Goal: Information Seeking & Learning: Learn about a topic

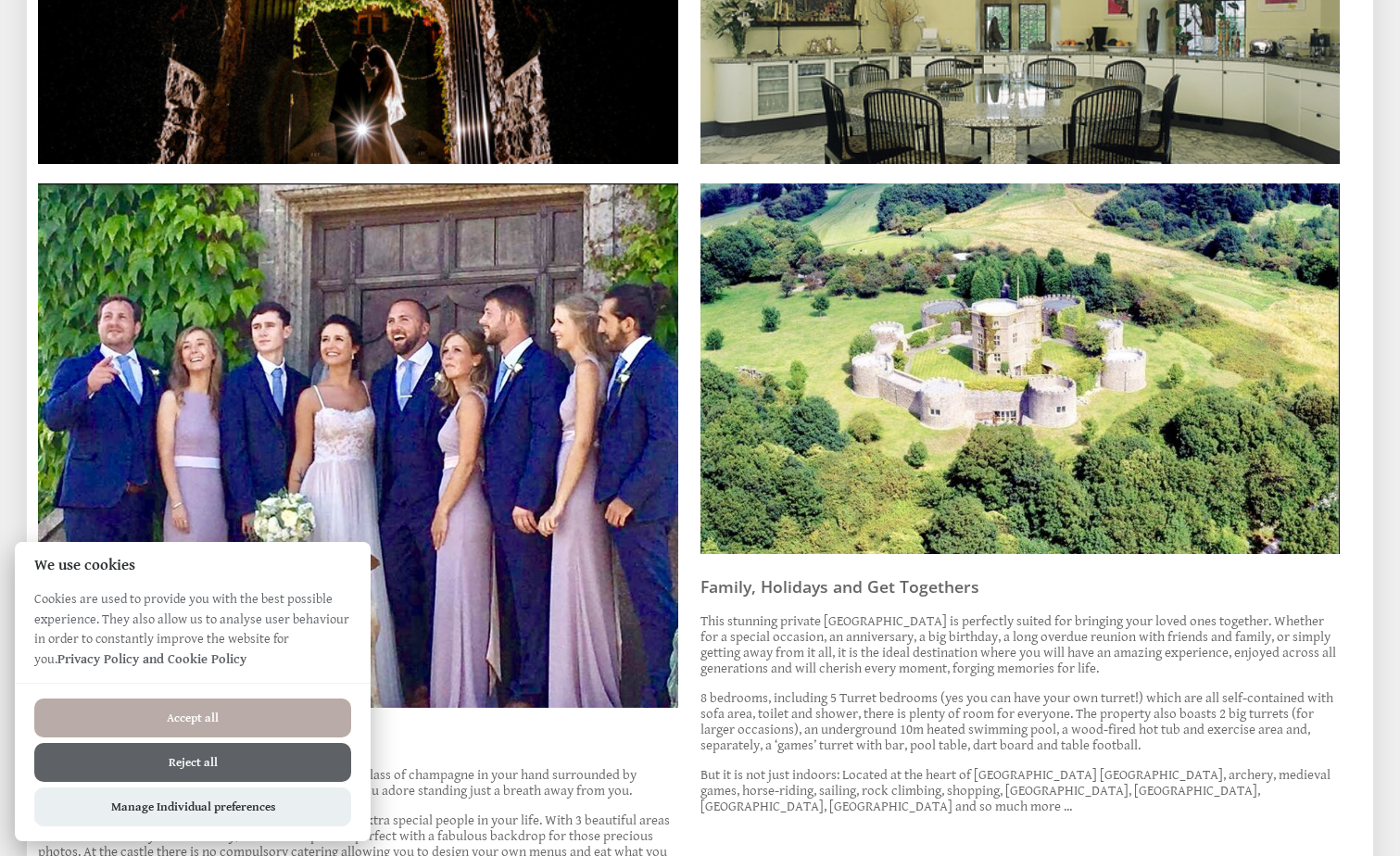
scroll to position [834, 0]
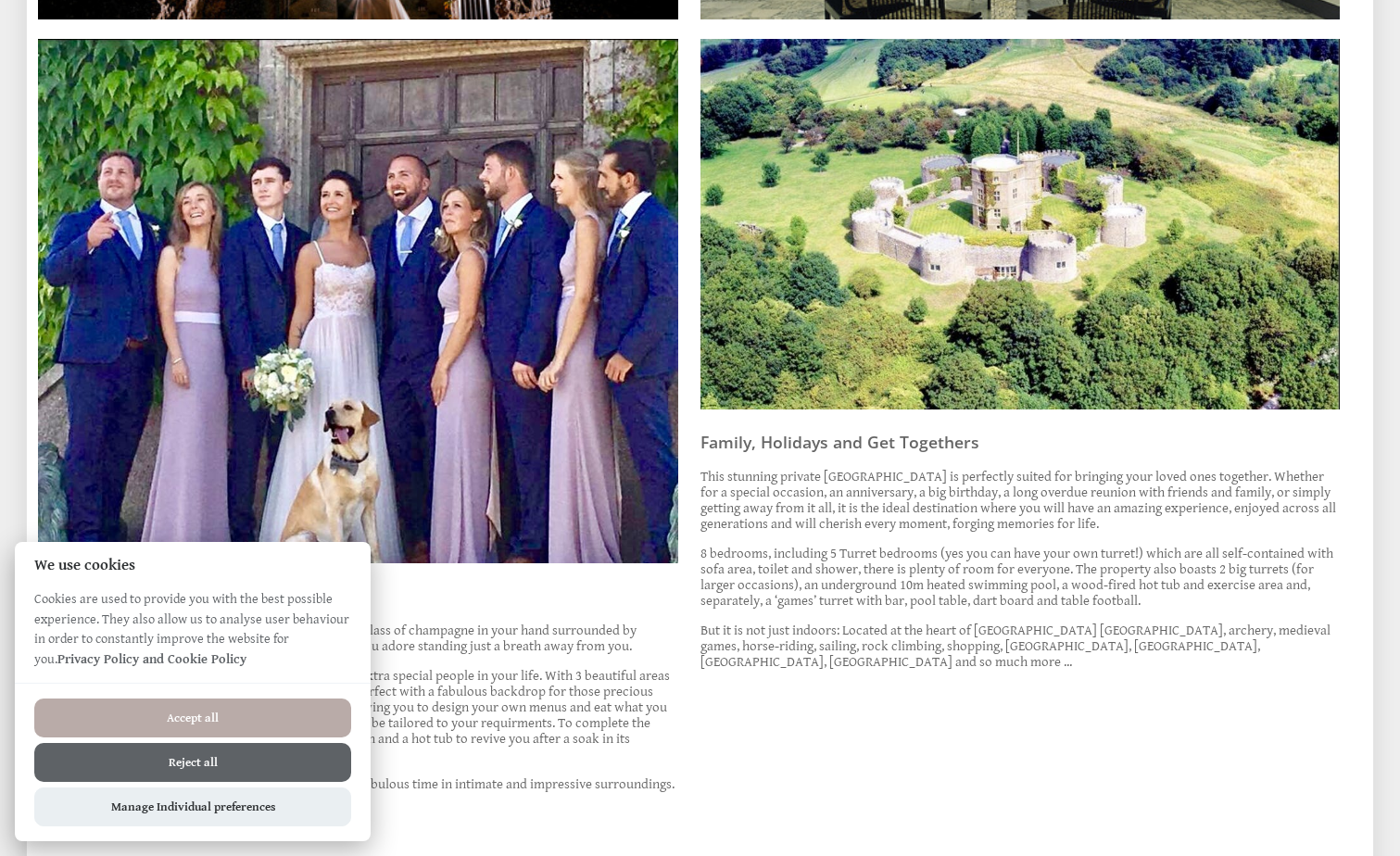
click at [213, 712] on button "Accept all" at bounding box center [193, 718] width 317 height 39
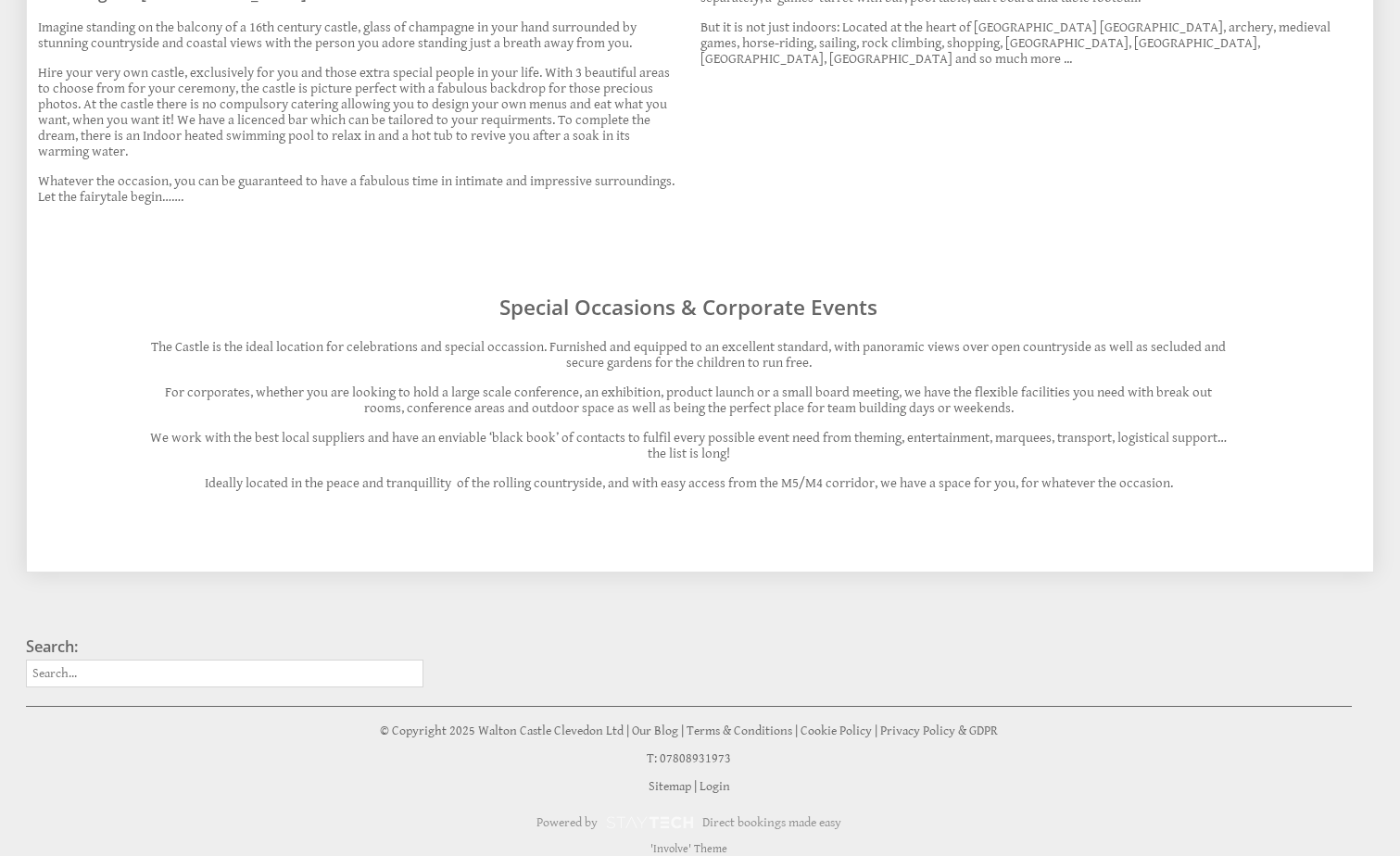
scroll to position [1451, 0]
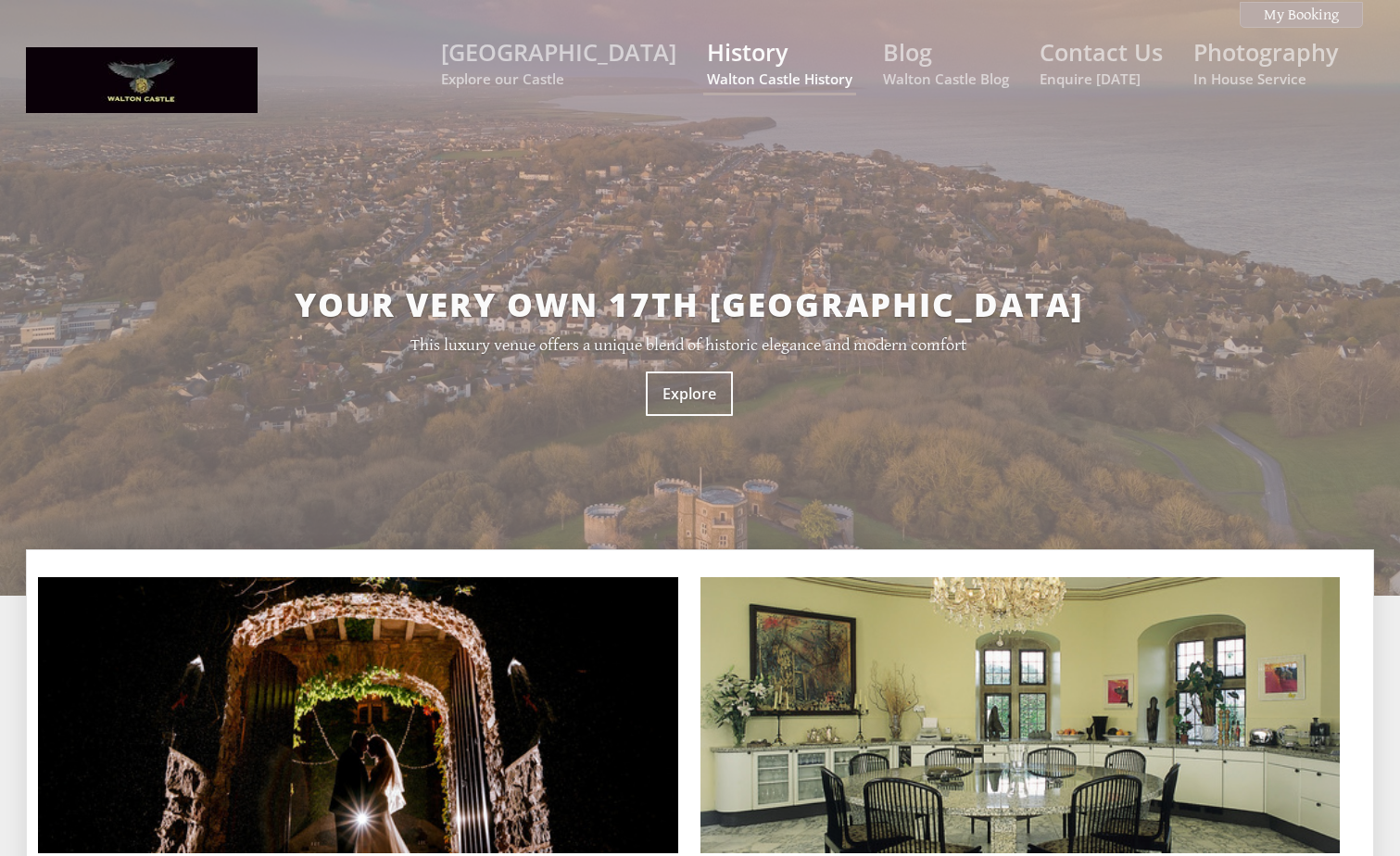
click at [827, 72] on small "Walton Castle History" at bounding box center [779, 78] width 145 height 19
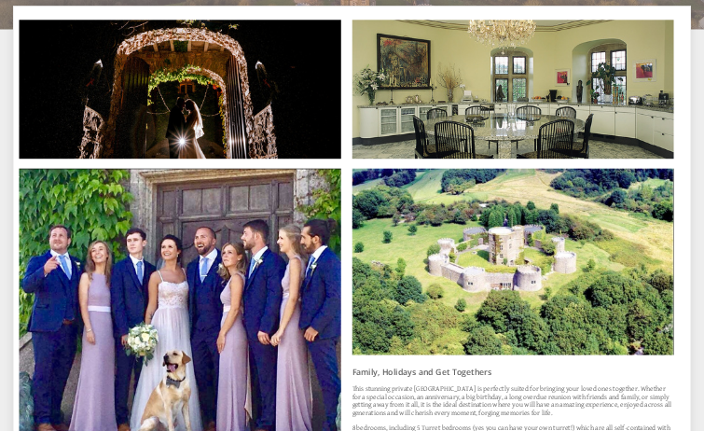
scroll to position [560, 0]
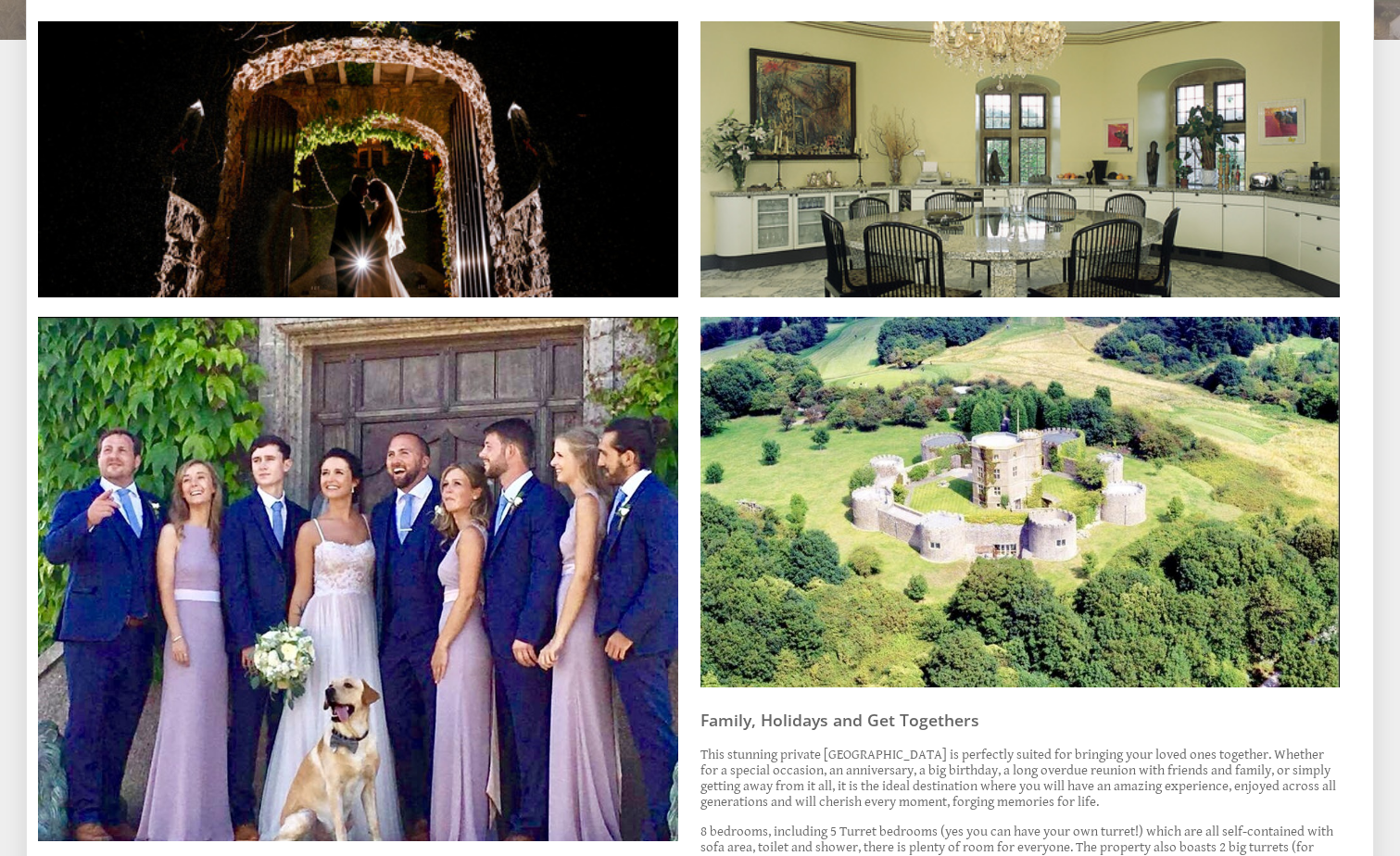
click at [1100, 549] on img at bounding box center [1020, 501] width 640 height 370
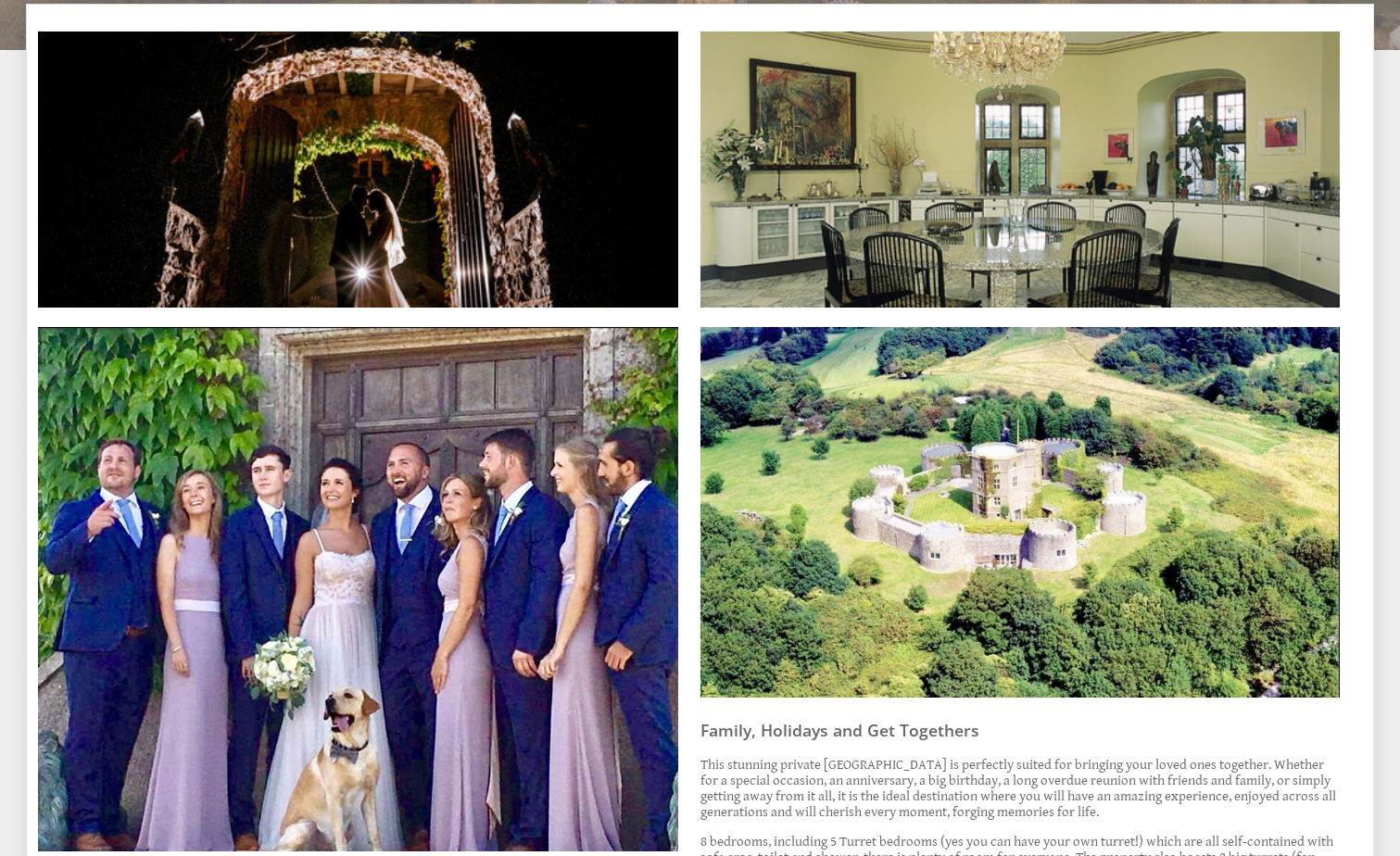
scroll to position [0, 0]
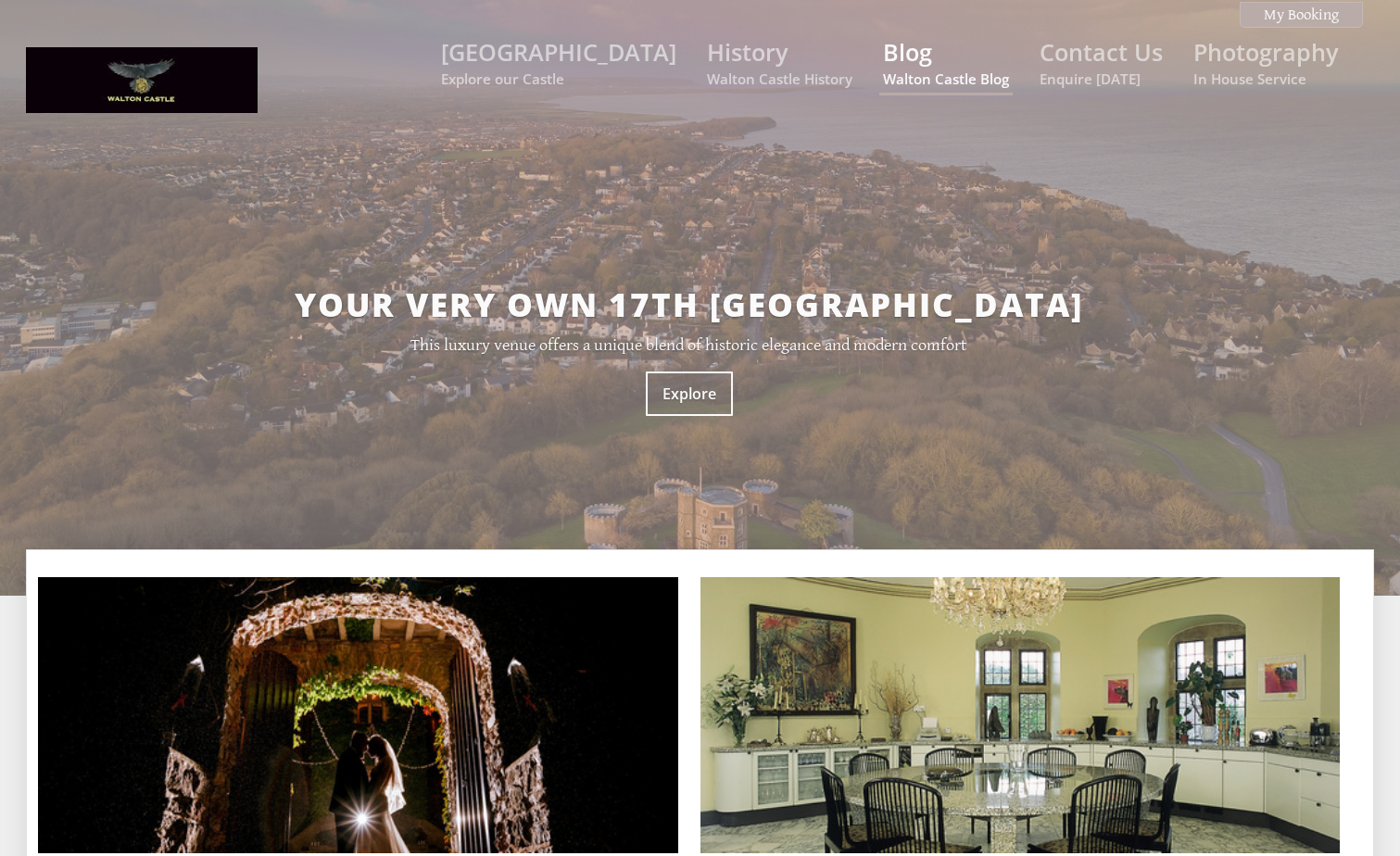
click at [952, 75] on small "Walton Castle Blog" at bounding box center [945, 78] width 126 height 19
